Goal: Navigation & Orientation: Find specific page/section

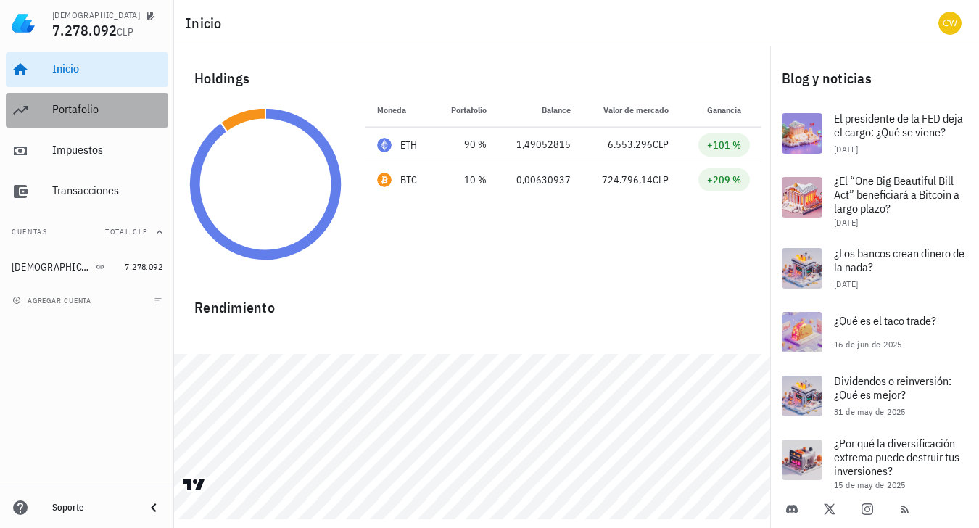
click at [70, 104] on div "Portafolio" at bounding box center [107, 109] width 110 height 14
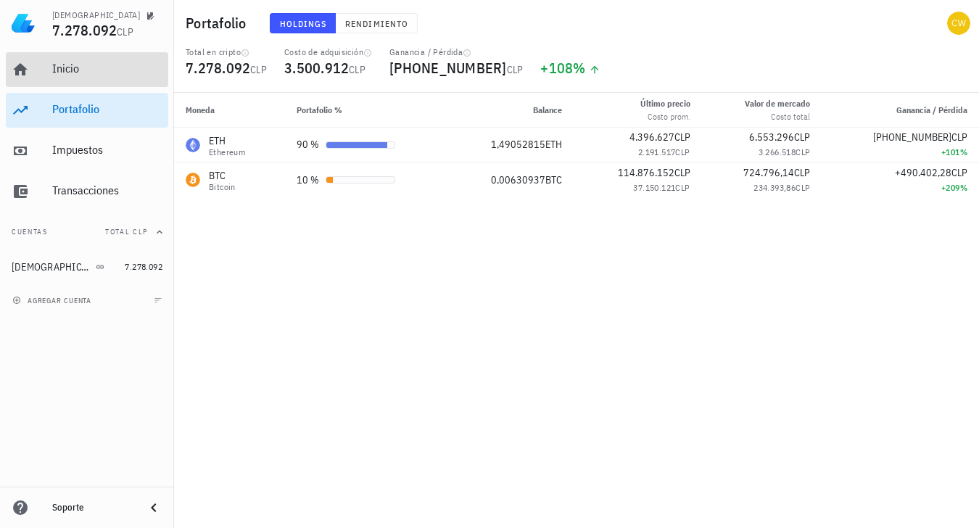
click at [60, 69] on div "Inicio" at bounding box center [107, 69] width 110 height 14
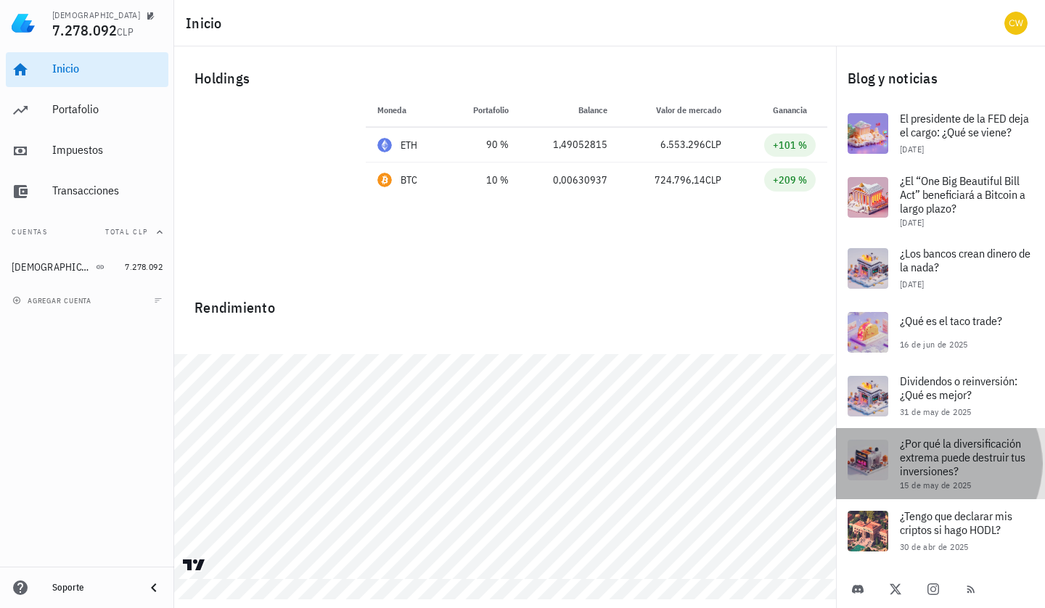
click at [865, 472] on div at bounding box center [867, 460] width 41 height 41
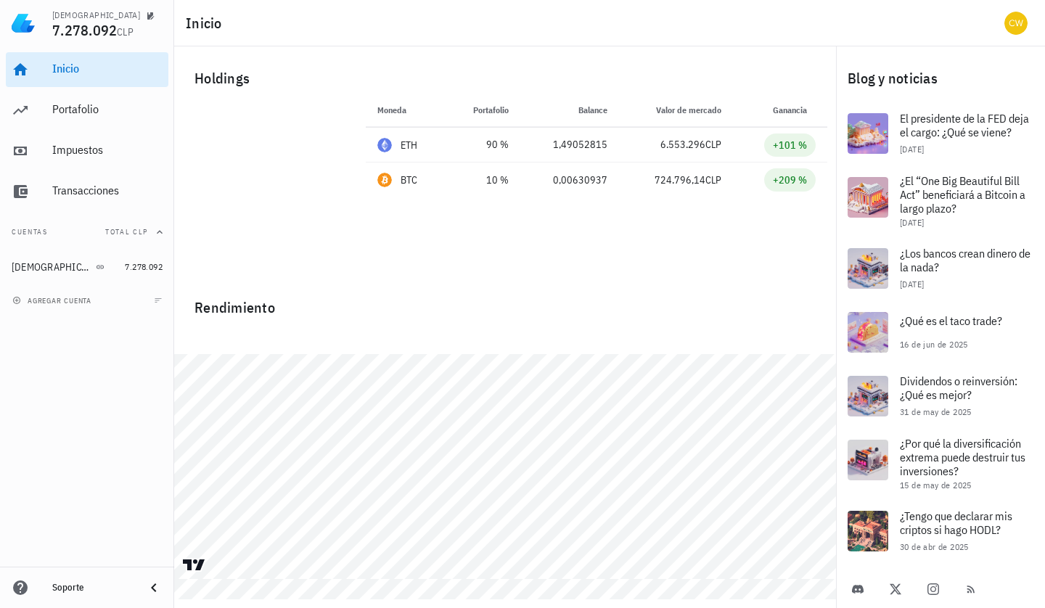
click at [533, 242] on div "Moneda Portafolio Precio Balance Valor de mercado Ganancia ETH 90 % 4.396.627 C…" at bounding box center [596, 184] width 479 height 183
